Goal: Task Accomplishment & Management: Use online tool/utility

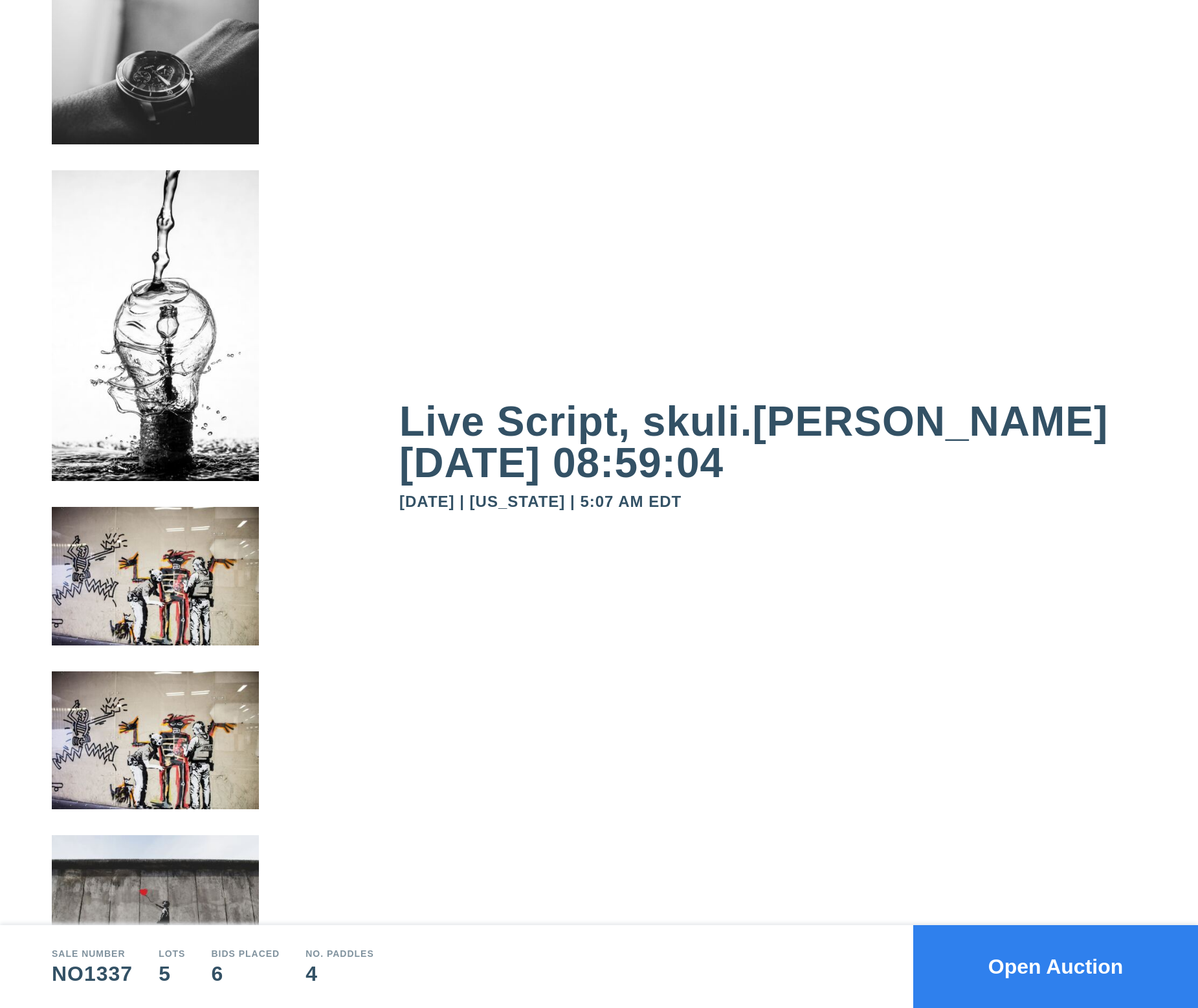
click at [587, 71] on div "Live Script, skuli.ingvarsson 2025-09-30 08:59:04 September 30, 2025 | New York…" at bounding box center [798, 462] width 798 height 924
click at [1047, 788] on div "Live Script, skuli.ingvarsson 2025-09-30 08:59:04 September 30, 2025 | New York…" at bounding box center [798, 462] width 798 height 924
click at [1023, 957] on button "Open Auction" at bounding box center [1056, 966] width 285 height 83
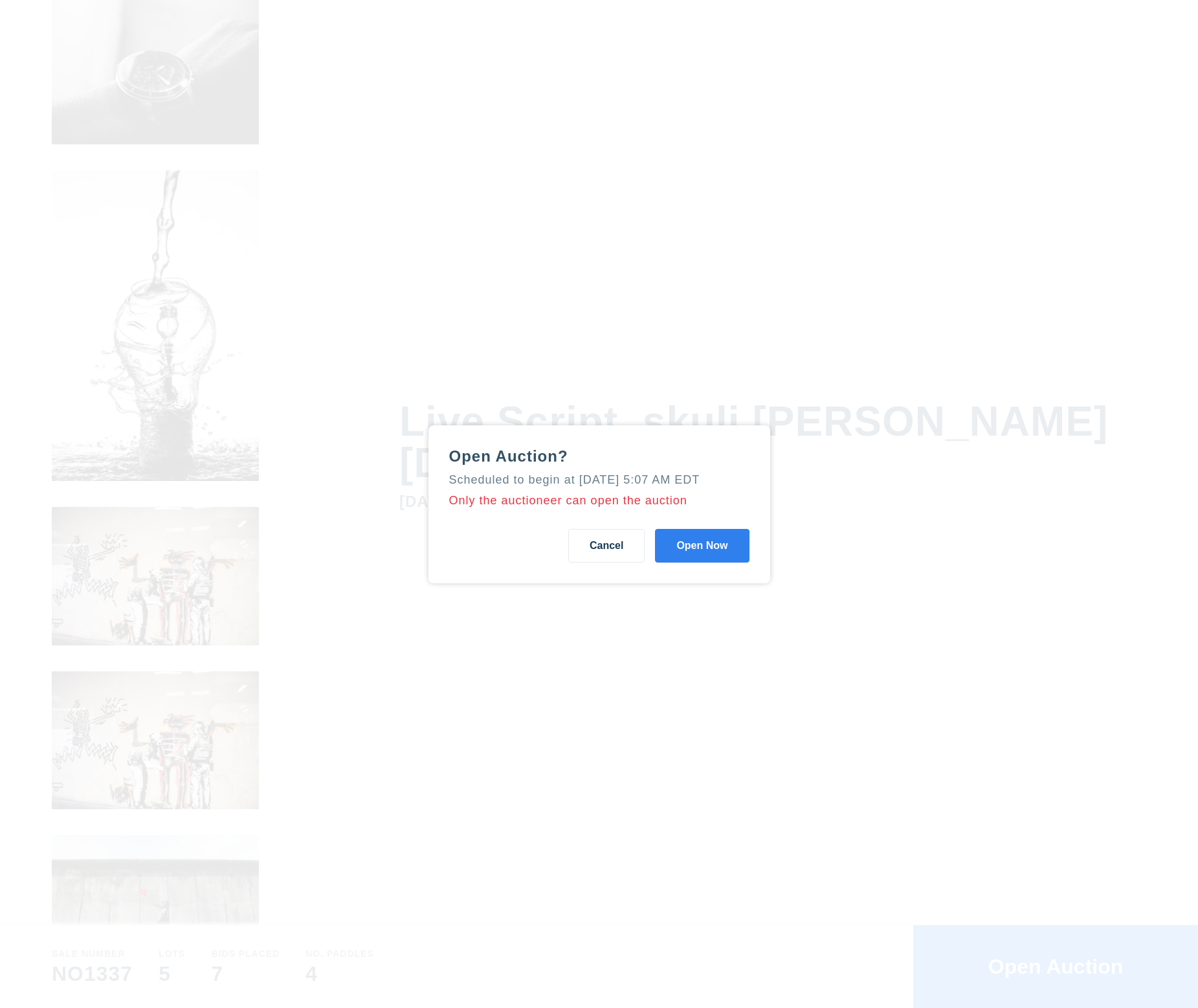
click at [728, 555] on button "Open Now" at bounding box center [702, 545] width 94 height 34
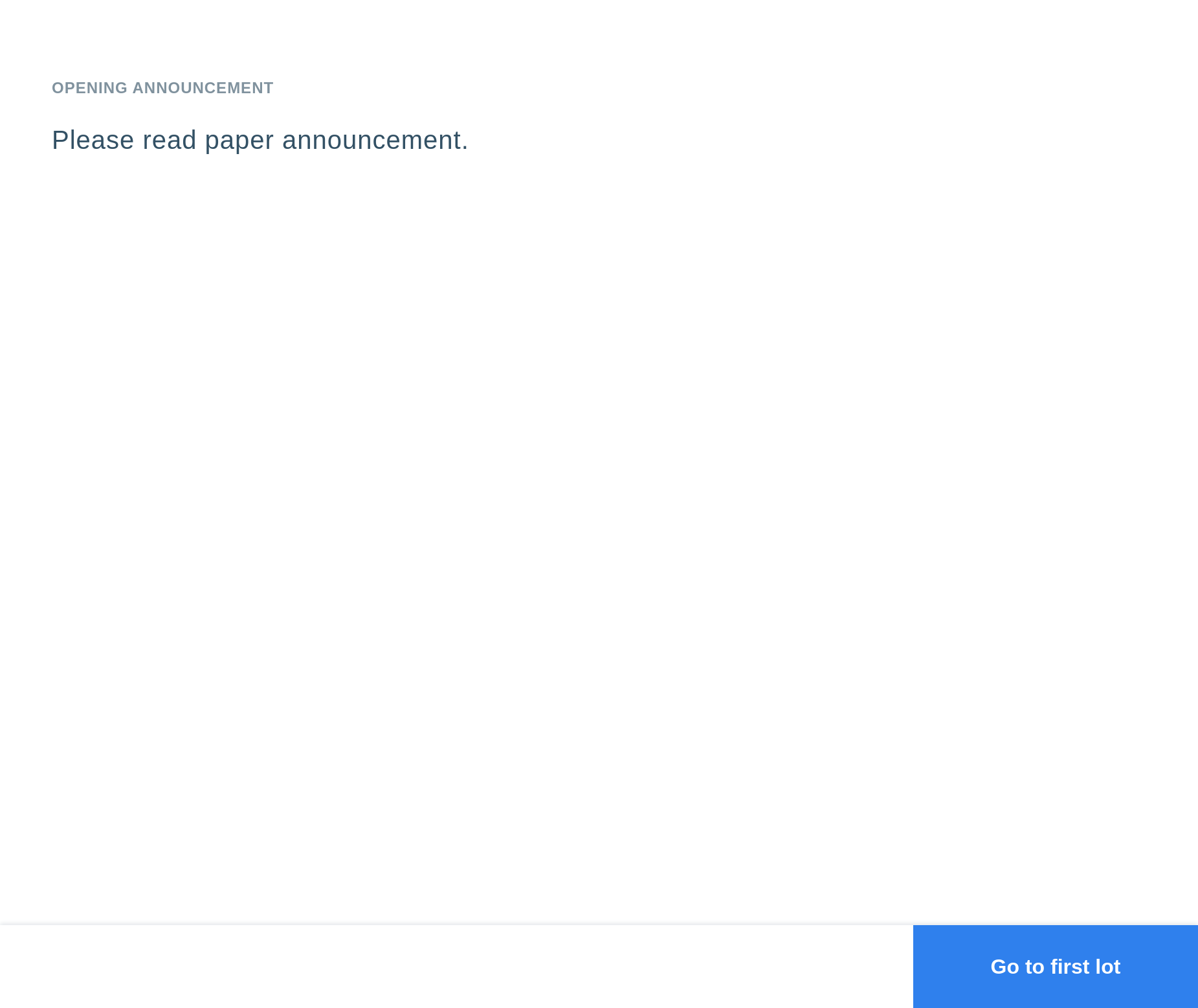
click at [1087, 953] on button "Go to first lot" at bounding box center [1056, 966] width 285 height 83
